Goal: Task Accomplishment & Management: Use online tool/utility

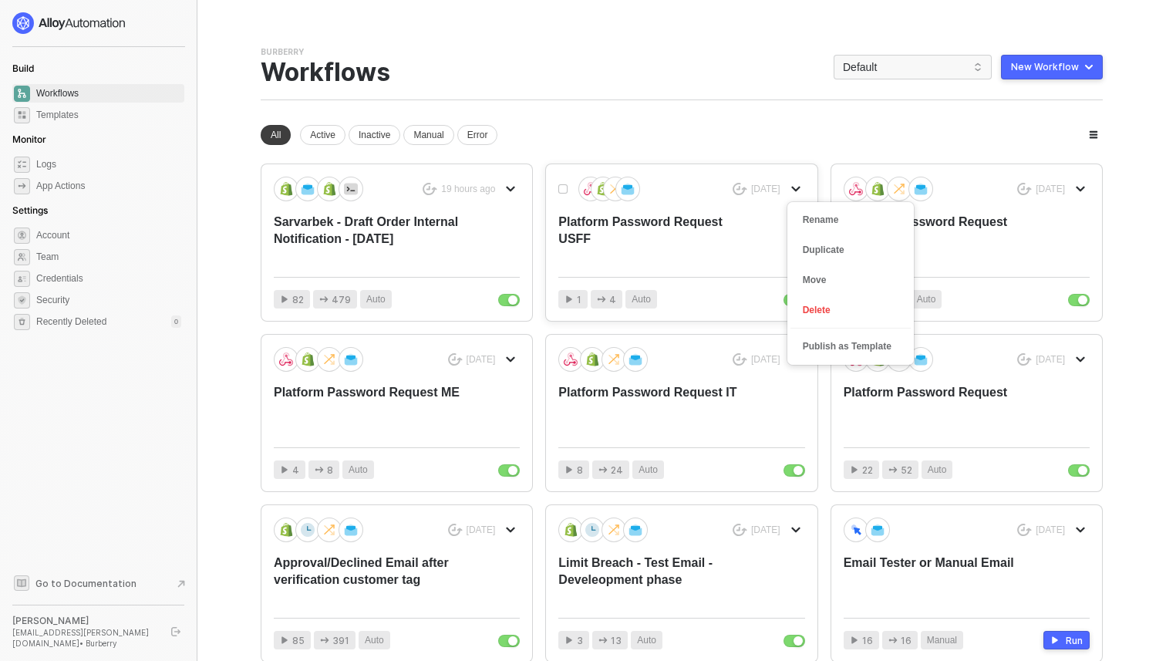
click at [799, 187] on icon "icon-arrow-down" at bounding box center [795, 189] width 7 height 4
click at [840, 257] on div "Duplicate" at bounding box center [851, 250] width 96 height 15
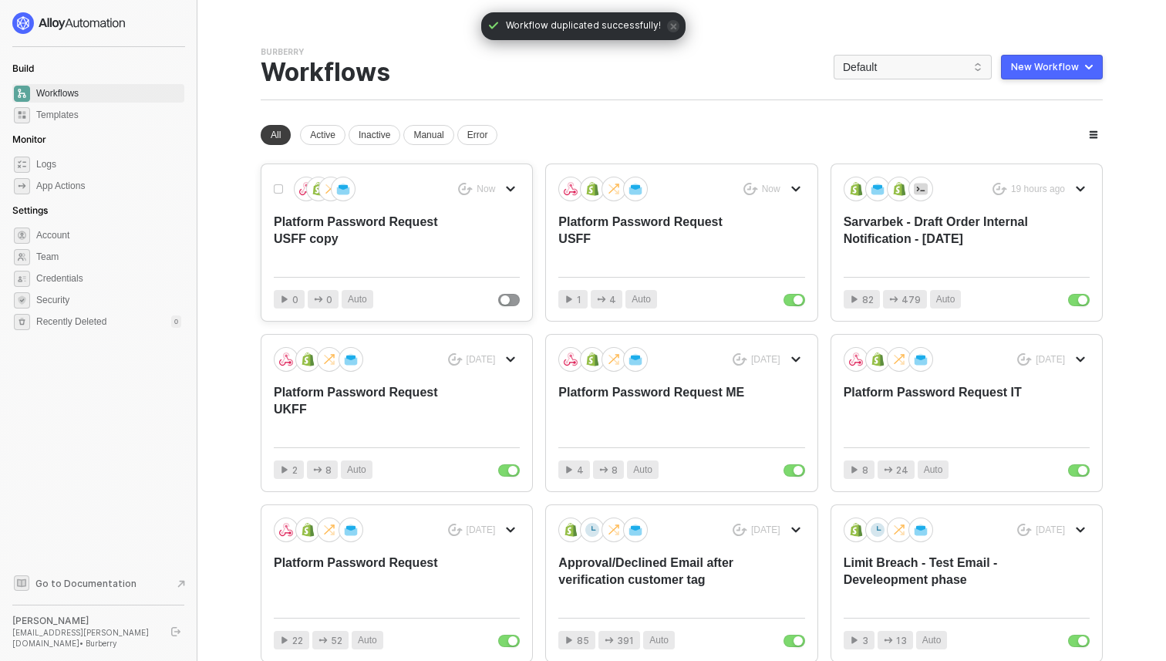
click at [503, 240] on div "Now Platform Password Request USFF copy" at bounding box center [397, 221] width 246 height 88
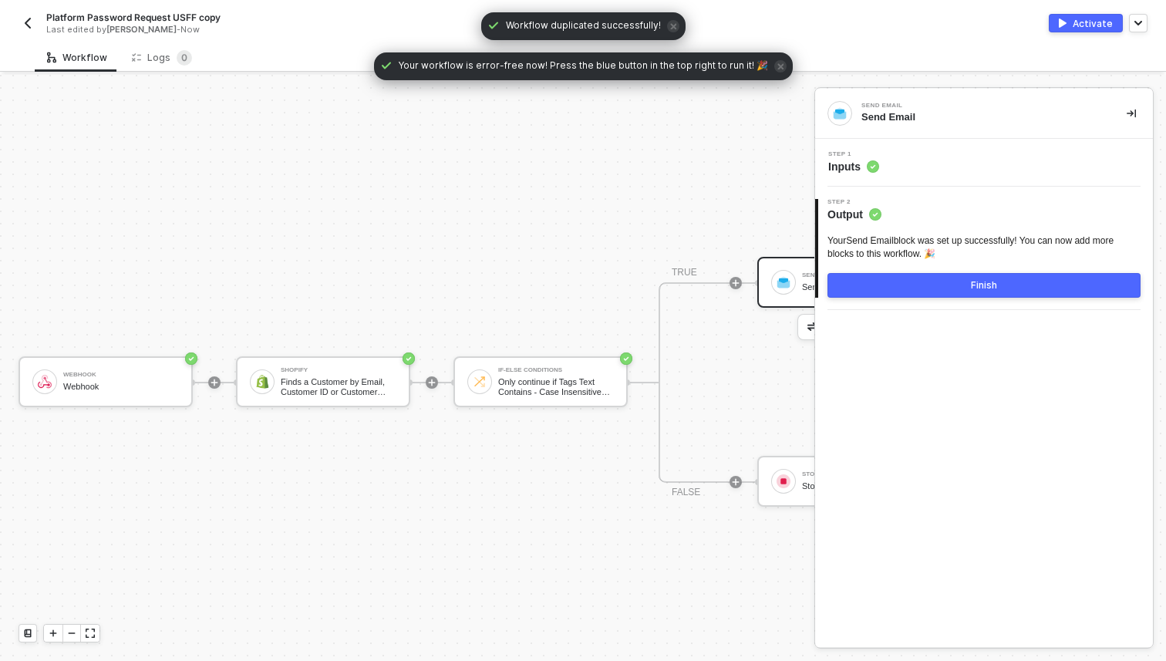
scroll to position [29, 0]
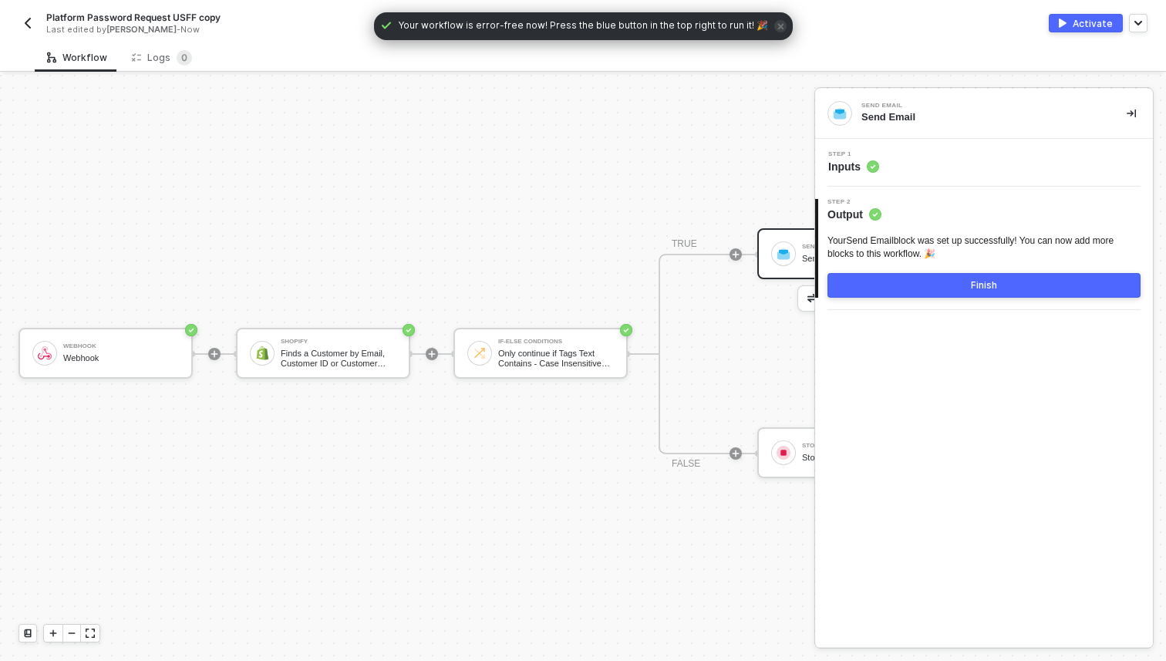
click at [210, 17] on span "Platform Password Request USFF copy" at bounding box center [133, 17] width 174 height 13
click at [234, 22] on input "Platform Password Request USFF copy" at bounding box center [177, 17] width 262 height 19
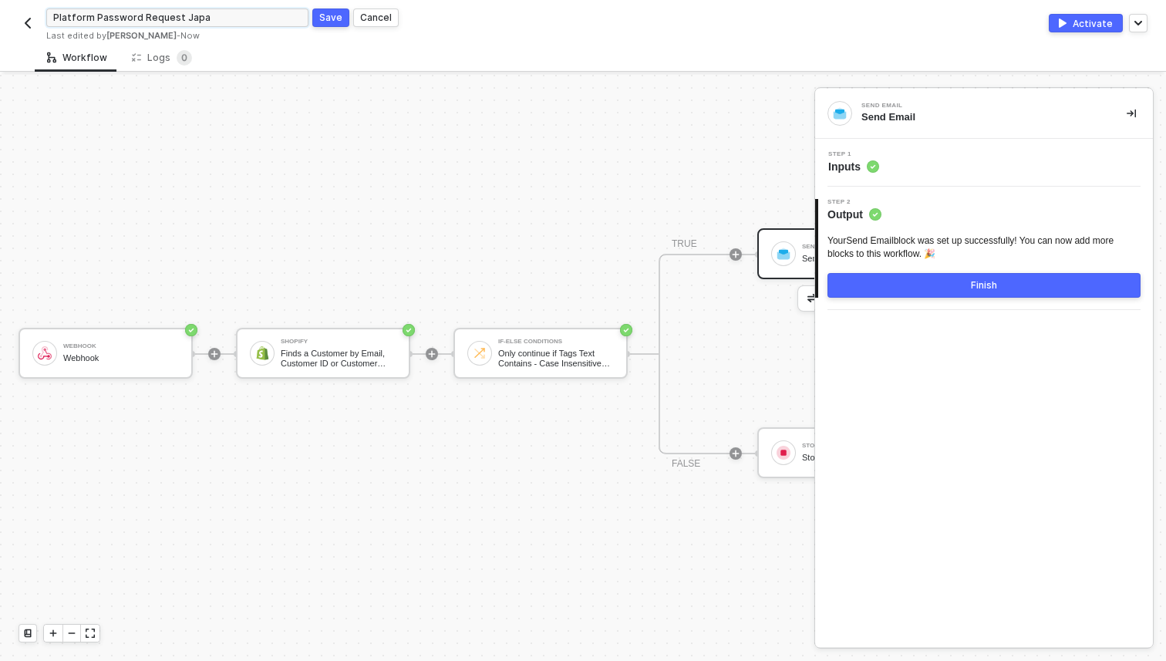
type input "Platform Password Request Japan"
click button "Save" at bounding box center [330, 17] width 37 height 19
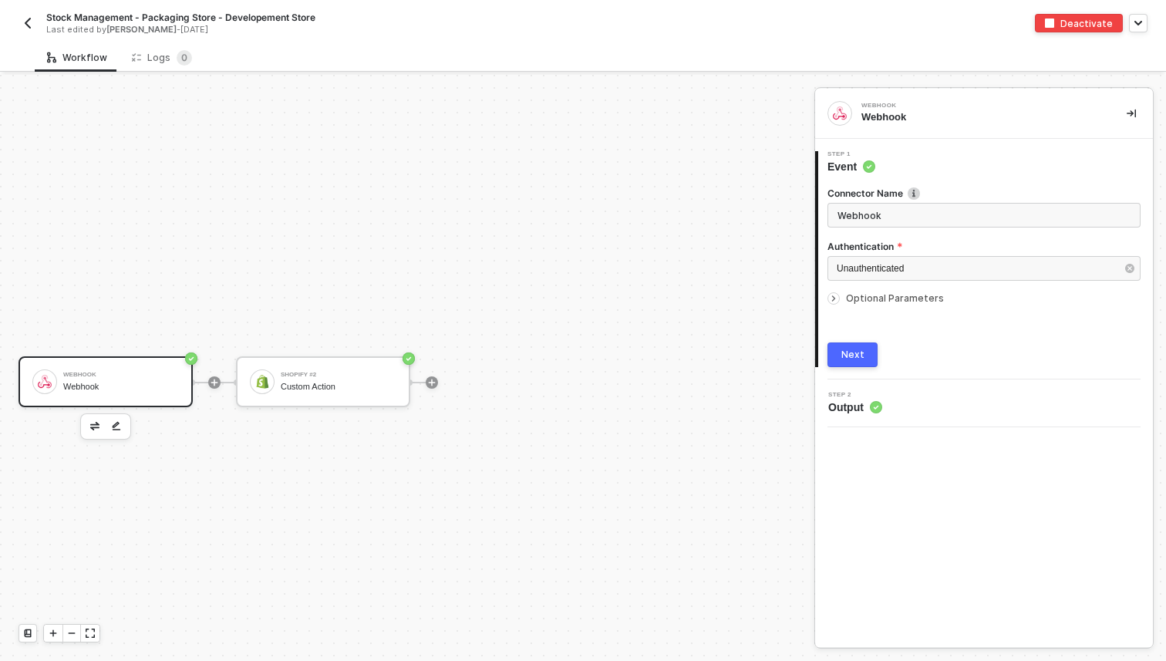
scroll to position [29, 0]
